Goal: Task Accomplishment & Management: Use online tool/utility

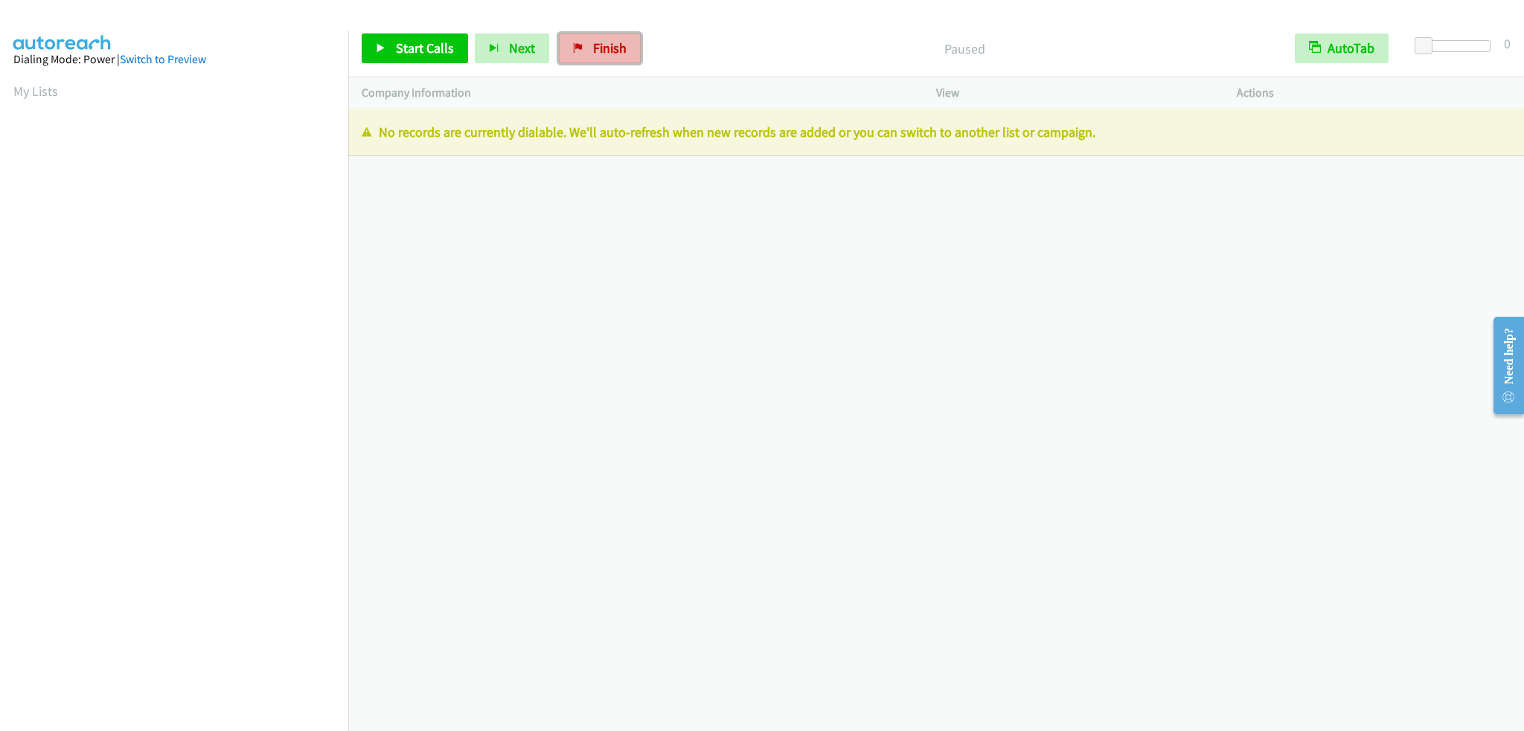
click at [574, 47] on icon at bounding box center [578, 49] width 10 height 10
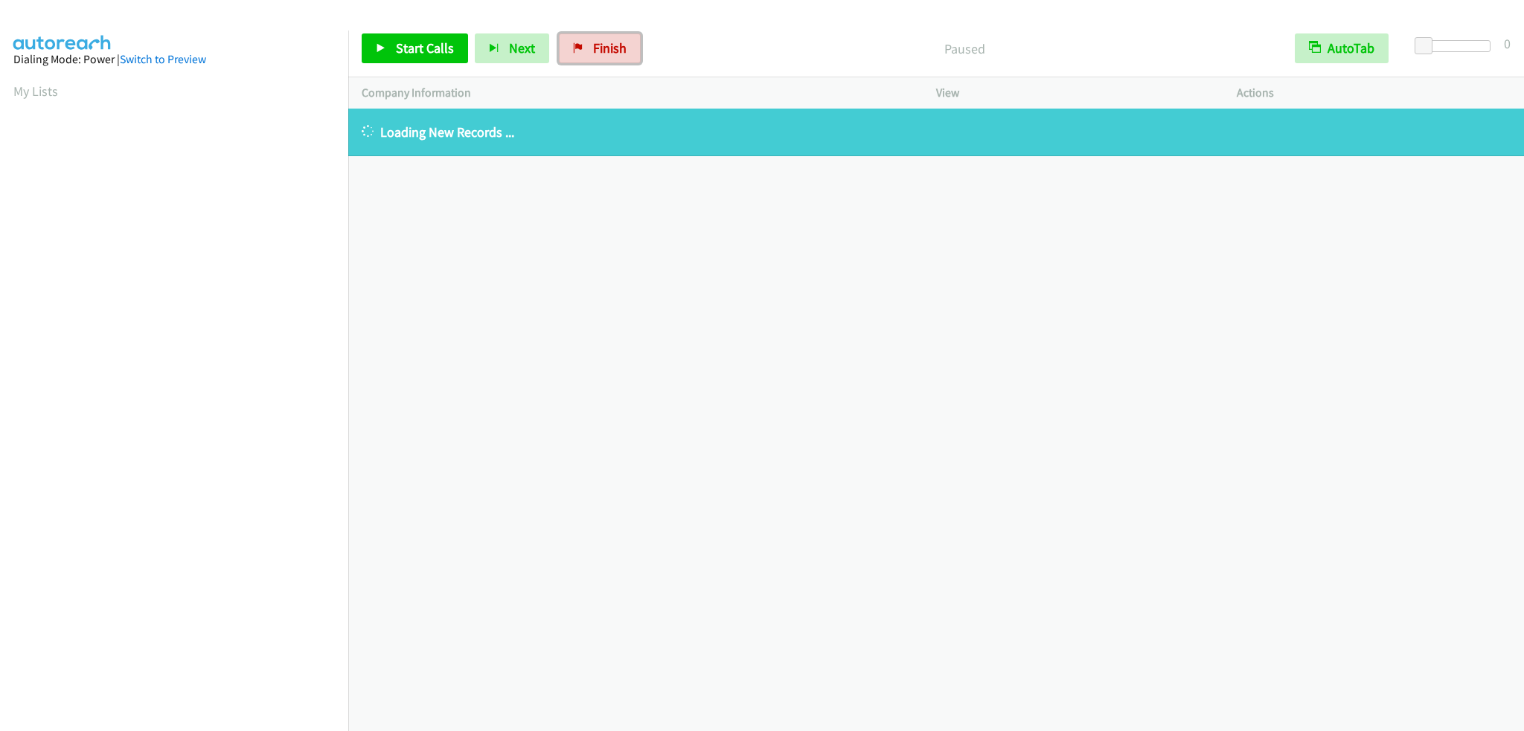
click at [626, 47] on link "Finish" at bounding box center [600, 48] width 82 height 30
